Goal: Find specific page/section: Find specific page/section

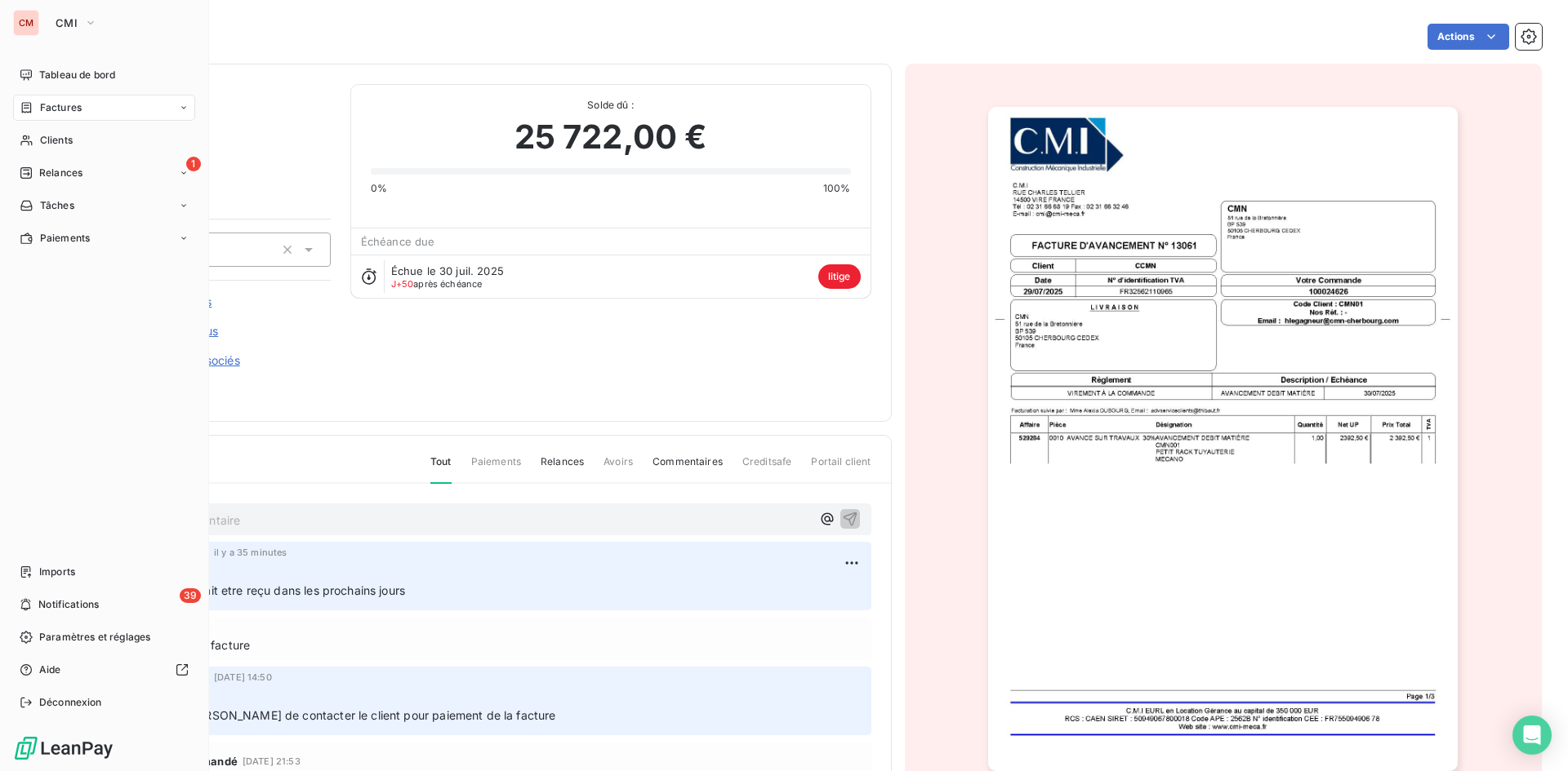
click at [75, 24] on span "CMI" at bounding box center [66, 23] width 22 height 13
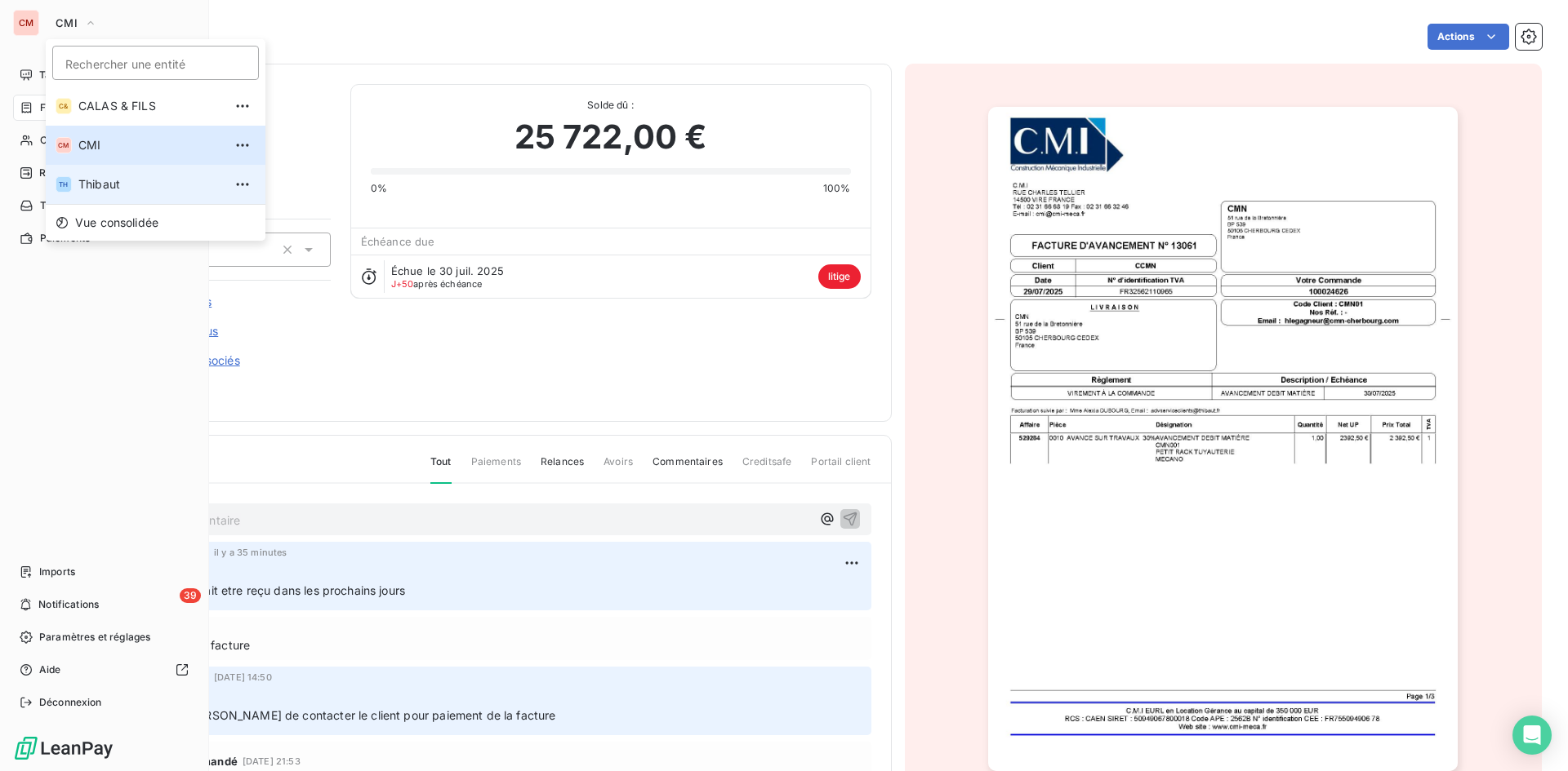
click at [96, 182] on span "Thibaut" at bounding box center [151, 184] width 145 height 17
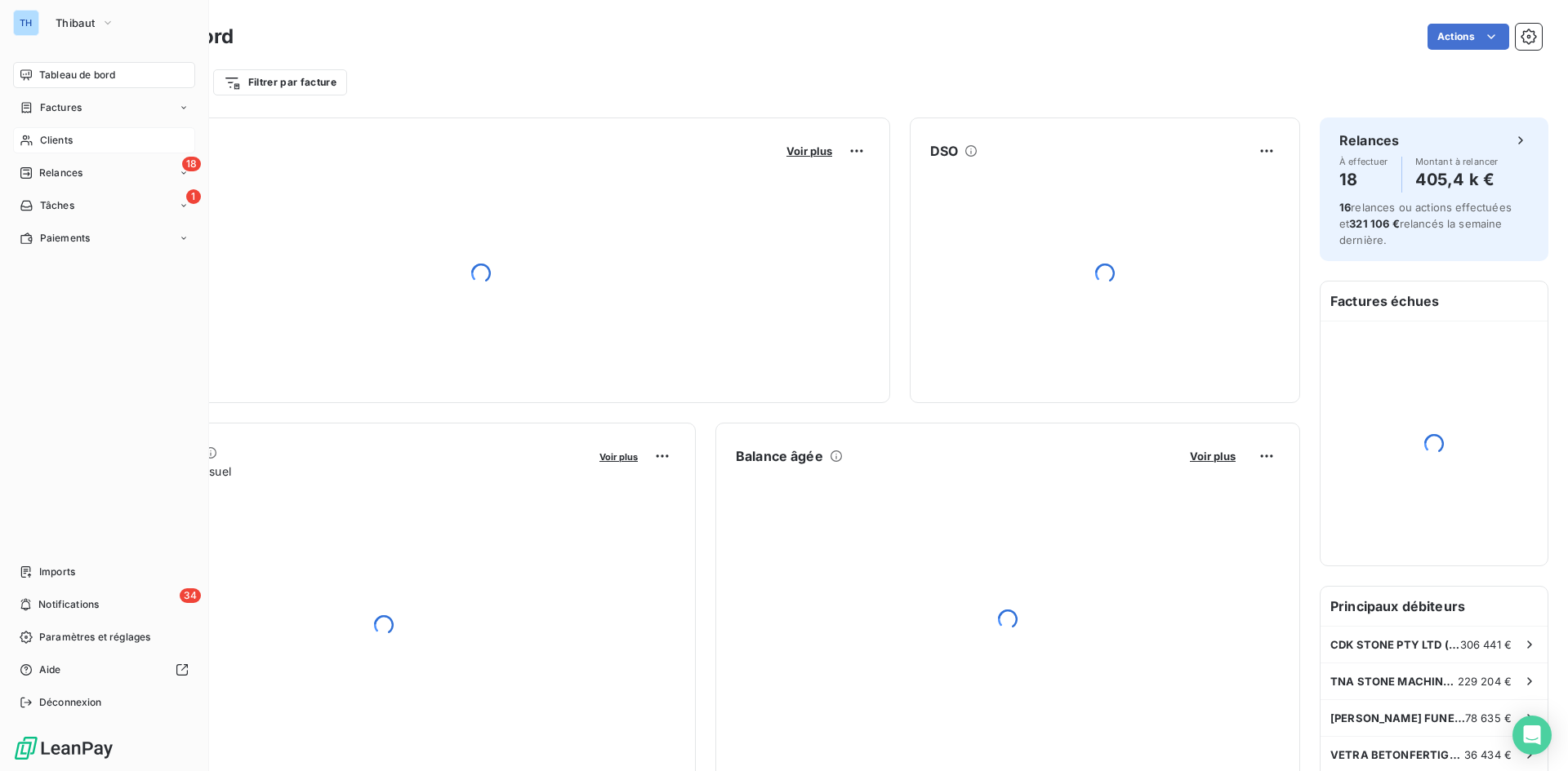
click at [90, 142] on div "Clients" at bounding box center [103, 140] width 182 height 27
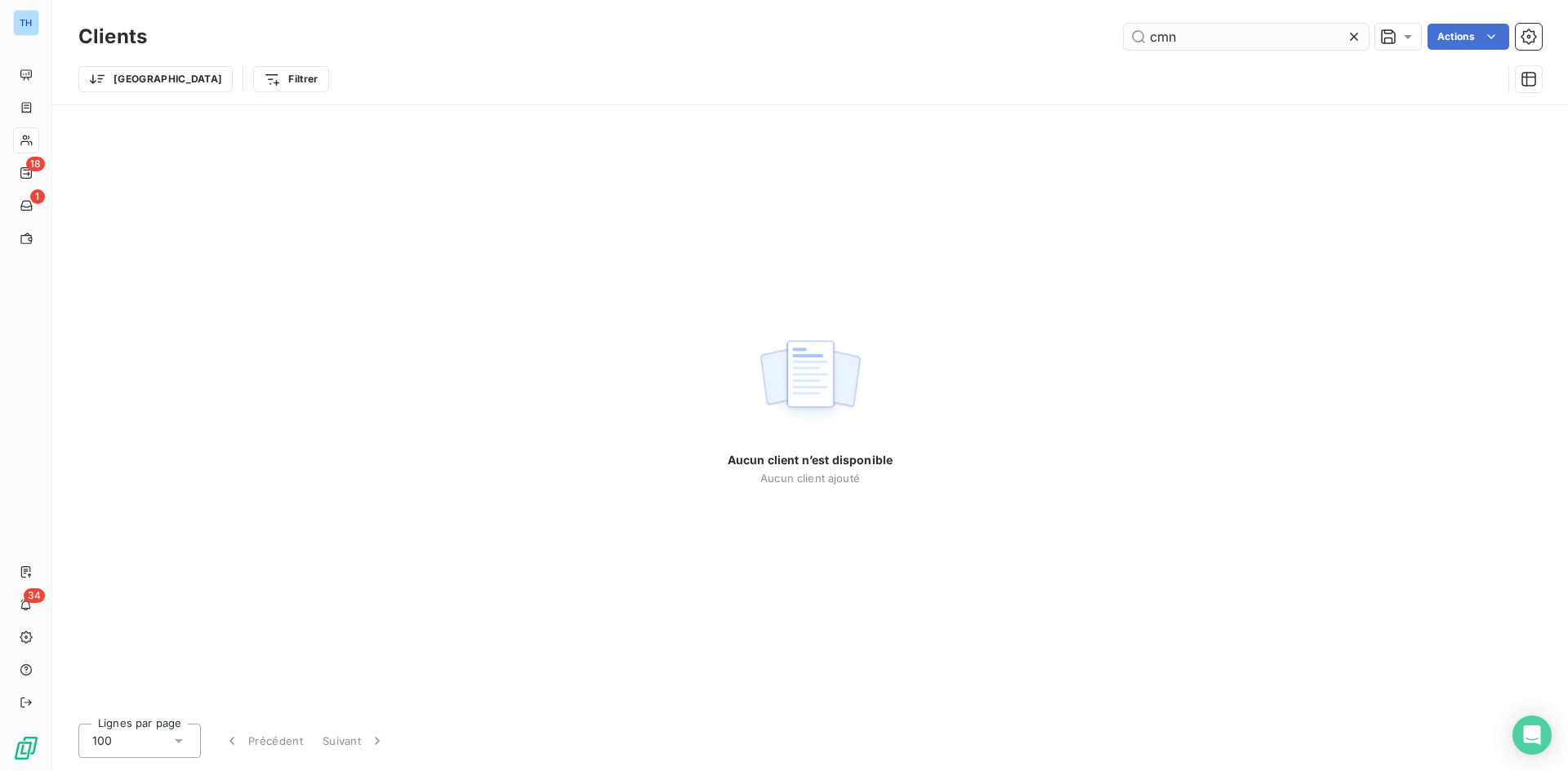
click at [1198, 42] on input "cmn" at bounding box center [1245, 36] width 245 height 27
click at [1198, 41] on input "cmn" at bounding box center [1245, 36] width 245 height 27
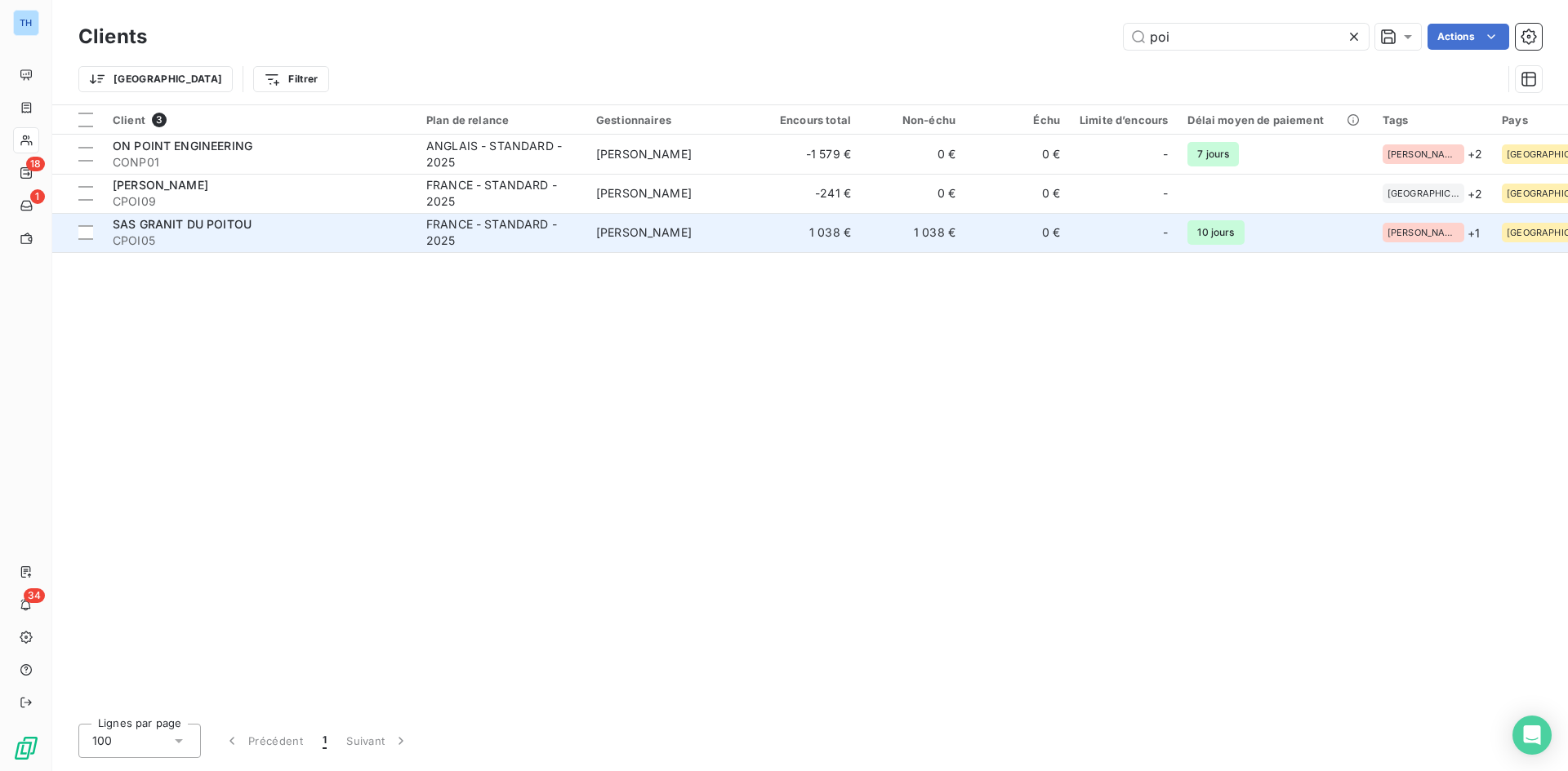
type input "poi"
click at [332, 226] on div "SAS GRANIT DU POITOU" at bounding box center [260, 224] width 294 height 17
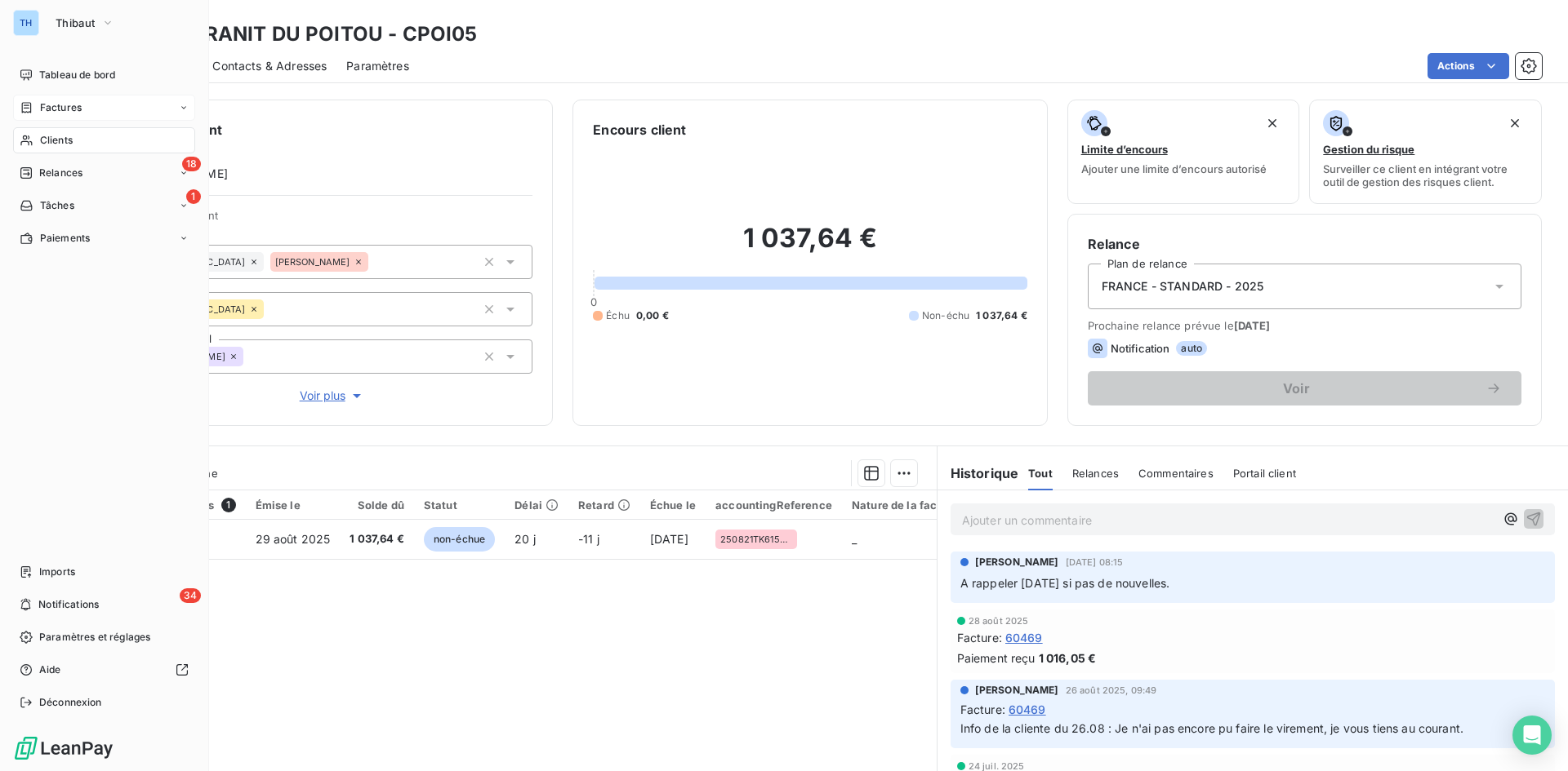
click at [34, 112] on div "Factures" at bounding box center [50, 107] width 62 height 15
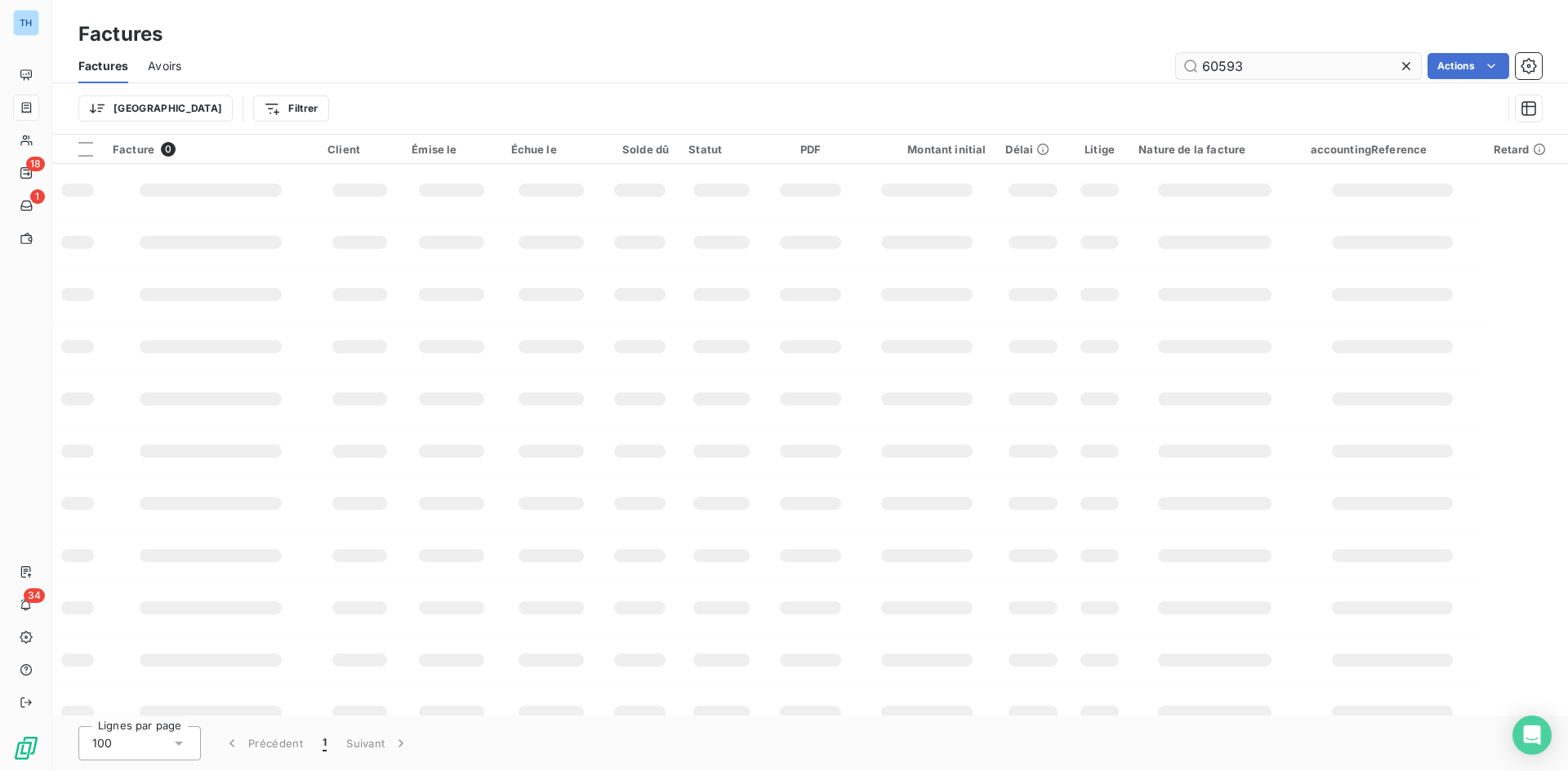
click at [1260, 66] on input "60593" at bounding box center [1297, 66] width 245 height 27
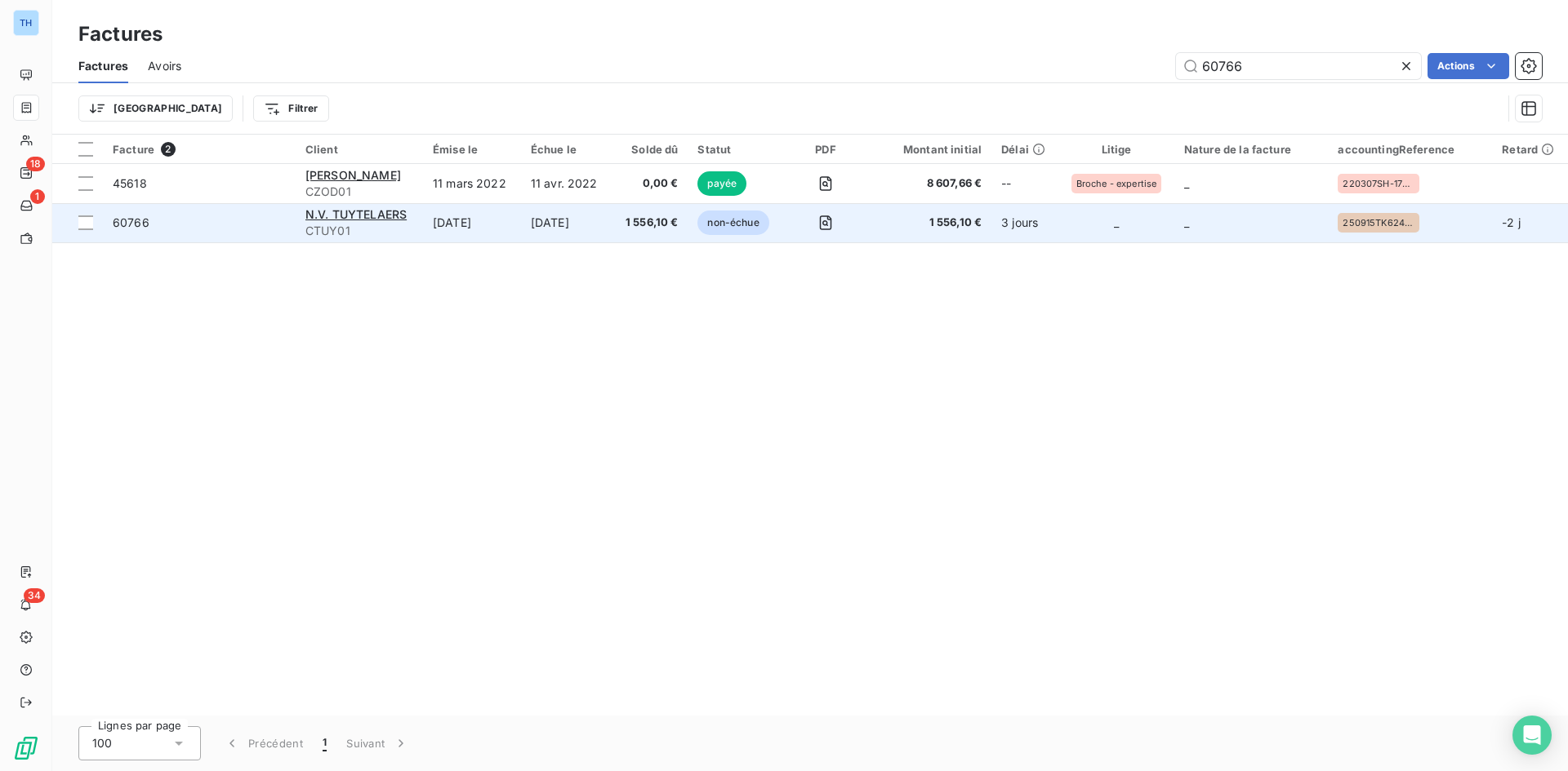
type input "60766"
click at [612, 218] on td "[DATE]" at bounding box center [567, 223] width 90 height 39
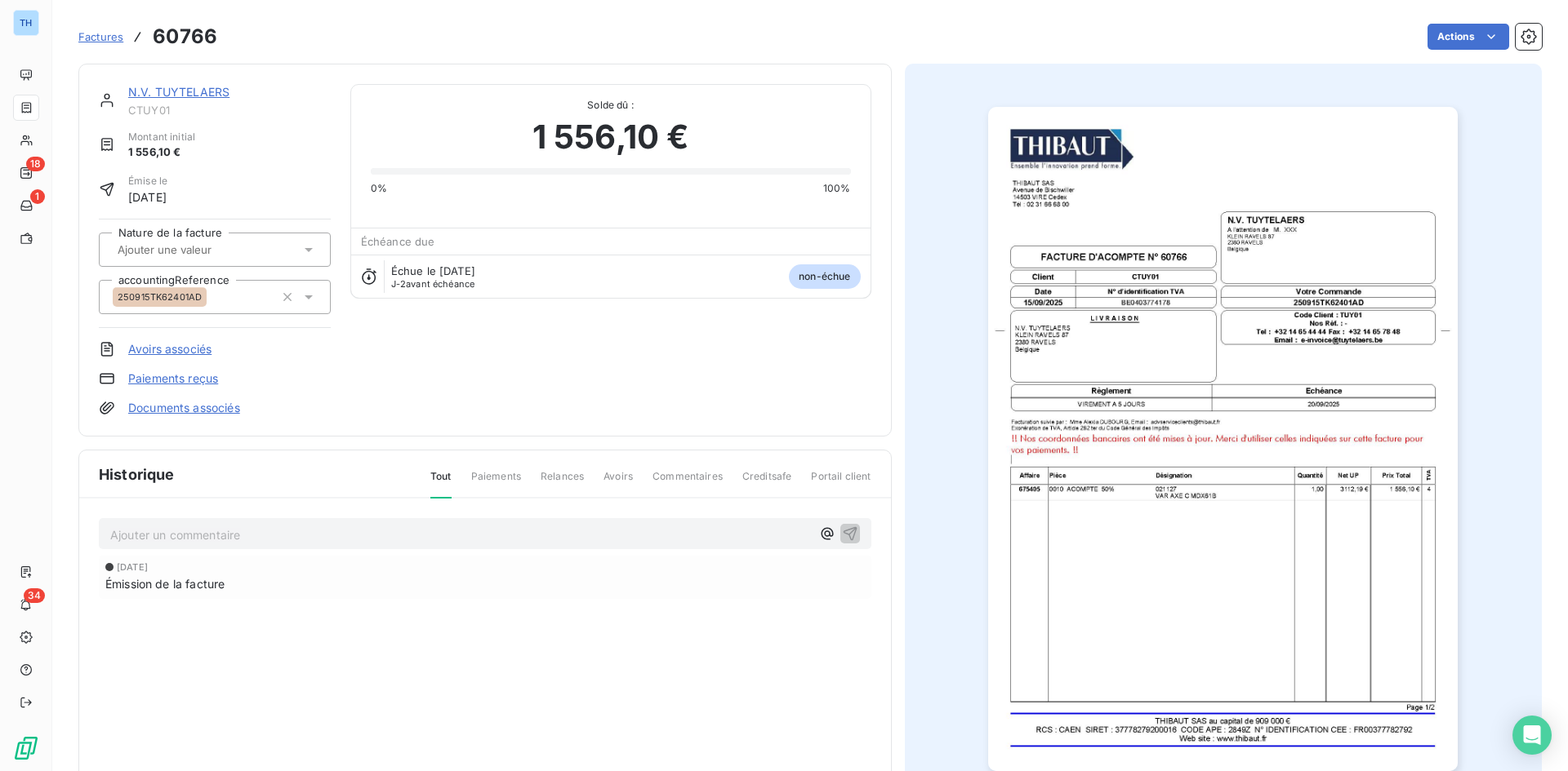
click at [190, 89] on link "N.V. TUYTELAERS" at bounding box center [178, 91] width 101 height 14
